Goal: Information Seeking & Learning: Learn about a topic

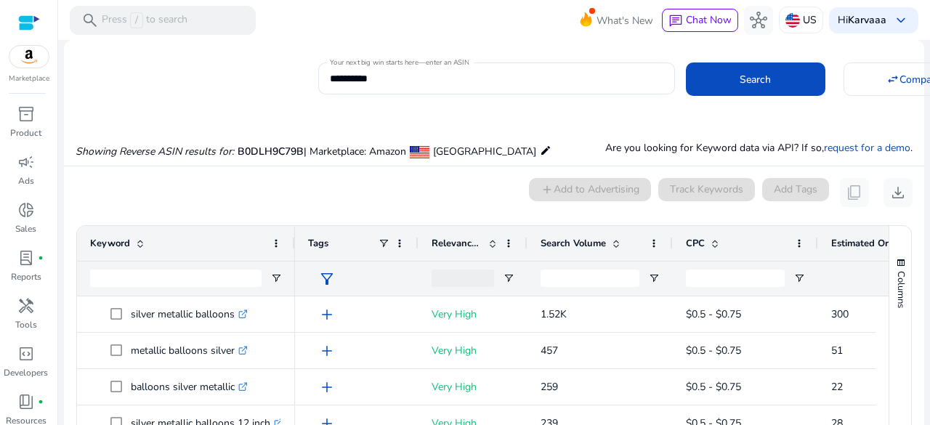
scroll to position [0, 135]
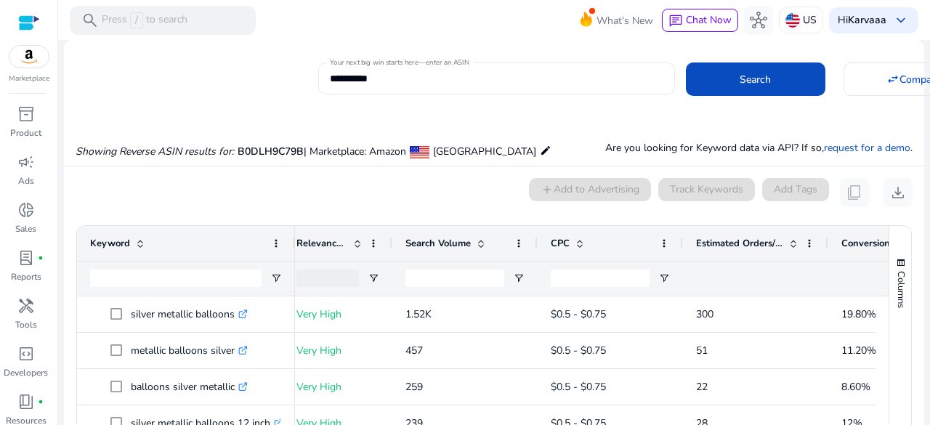
click at [350, 79] on input "**********" at bounding box center [497, 78] width 334 height 16
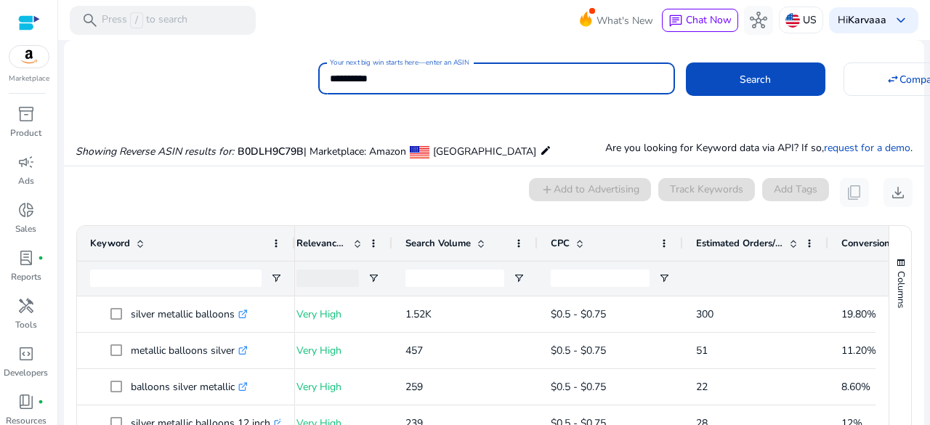
click at [350, 79] on input "**********" at bounding box center [497, 78] width 334 height 16
click at [686, 62] on button "Search" at bounding box center [756, 78] width 140 height 33
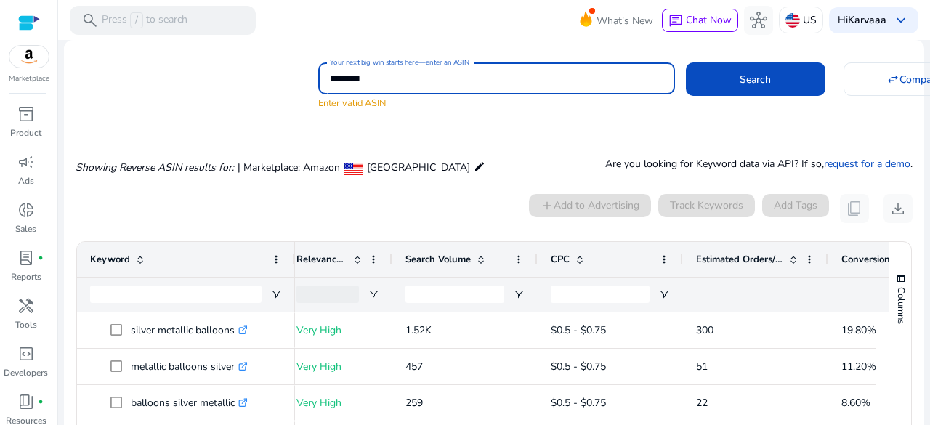
click at [354, 78] on input "********" at bounding box center [497, 78] width 334 height 16
type input "*********"
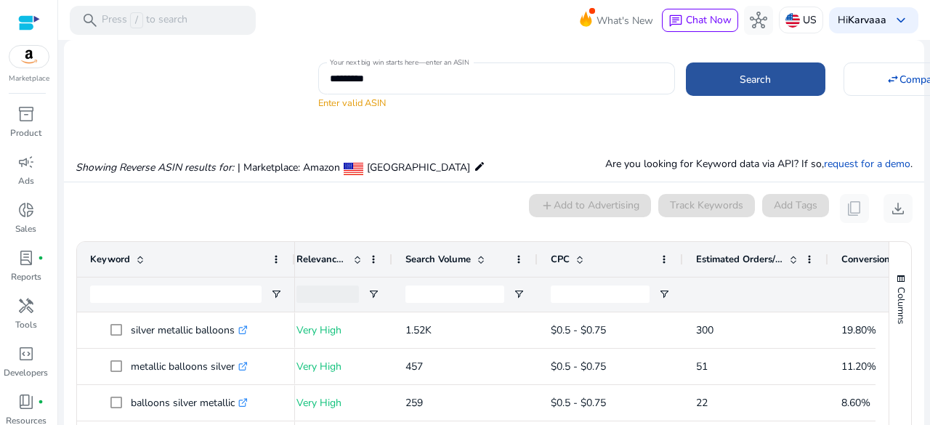
click at [760, 88] on span at bounding box center [756, 79] width 140 height 35
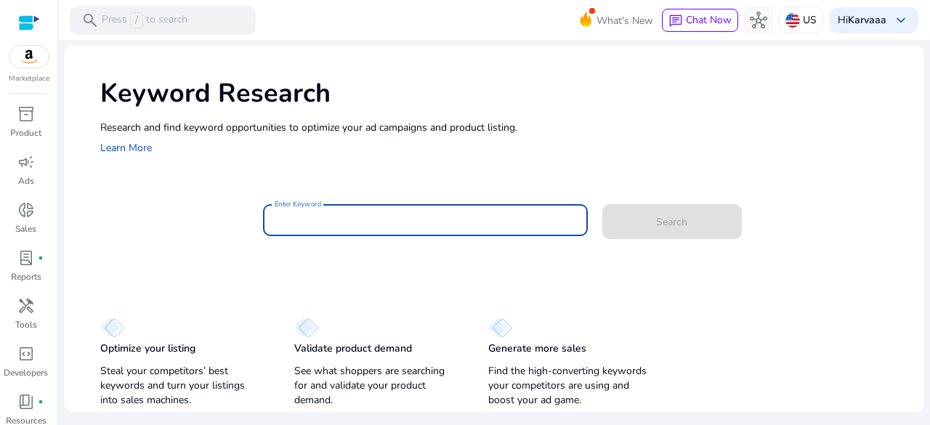
click at [435, 226] on input "Enter Keyword" at bounding box center [426, 220] width 302 height 16
paste input "*"
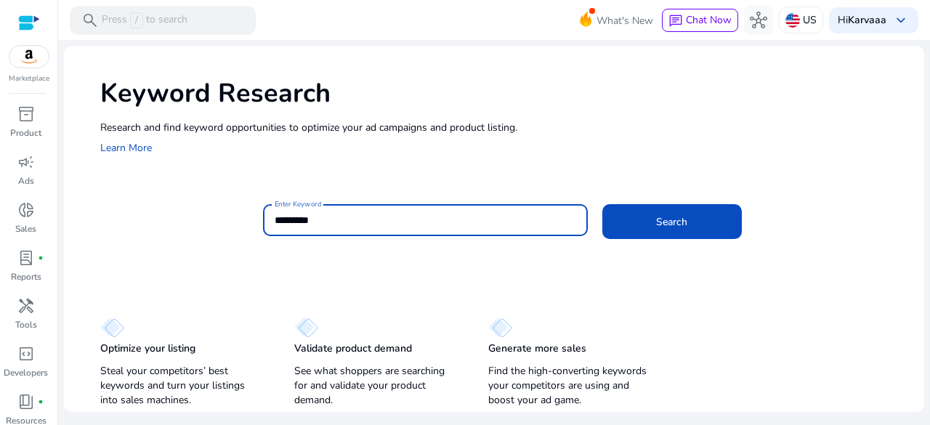
click at [602, 204] on button "Search" at bounding box center [672, 221] width 140 height 35
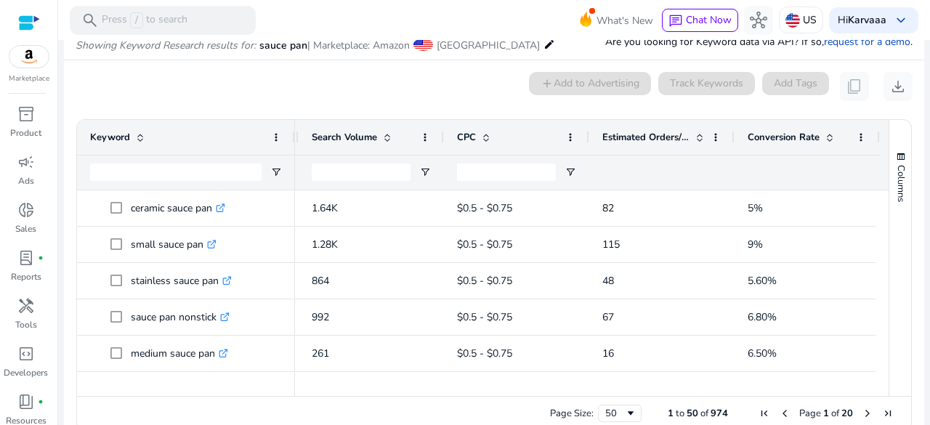
click at [694, 136] on span at bounding box center [700, 138] width 12 height 12
click at [696, 133] on span at bounding box center [700, 138] width 12 height 12
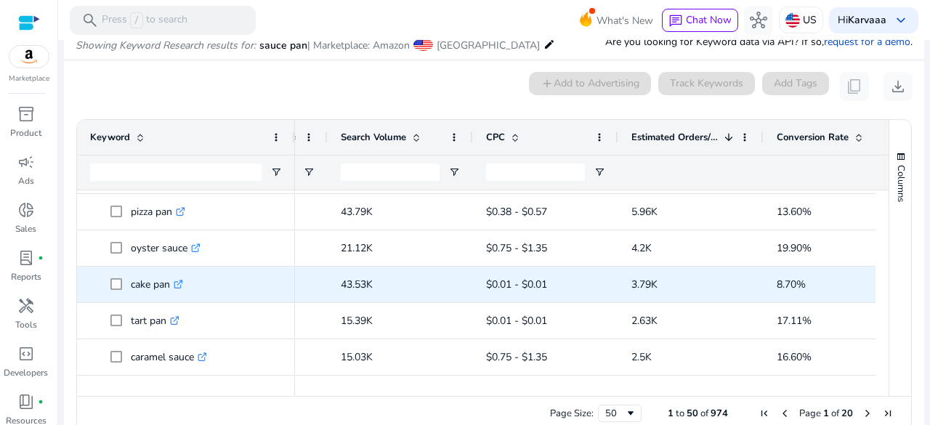
click at [145, 288] on p "cake pan .st0{fill:#2c8af8}" at bounding box center [157, 285] width 52 height 30
copy p "cake pan"
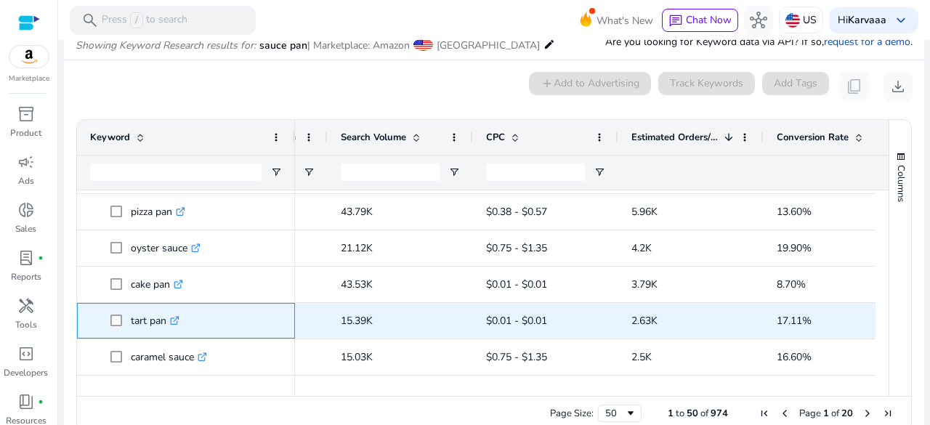
click at [244, 310] on span "tart pan .st0{fill:#2c8af8}" at bounding box center [195, 321] width 171 height 30
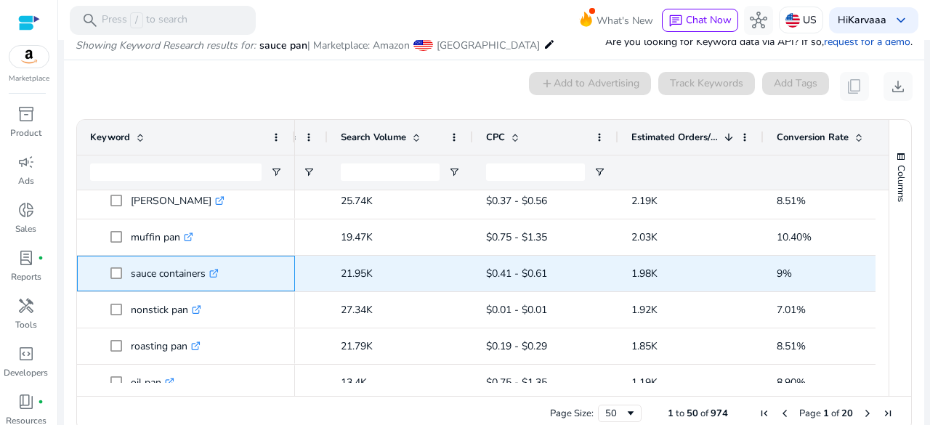
click at [168, 277] on p "sauce containers .st0{fill:#2c8af8}" at bounding box center [175, 274] width 88 height 30
copy p "sauce containers"
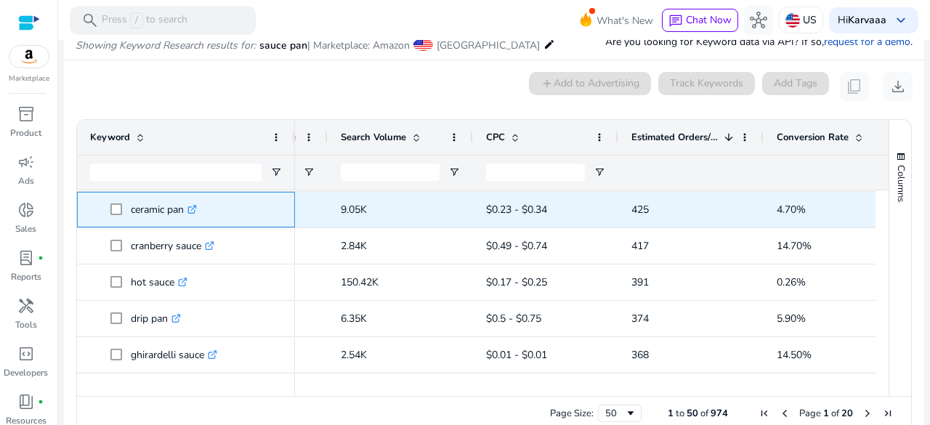
click at [144, 211] on p "ceramic pan .st0{fill:#2c8af8}" at bounding box center [164, 210] width 66 height 30
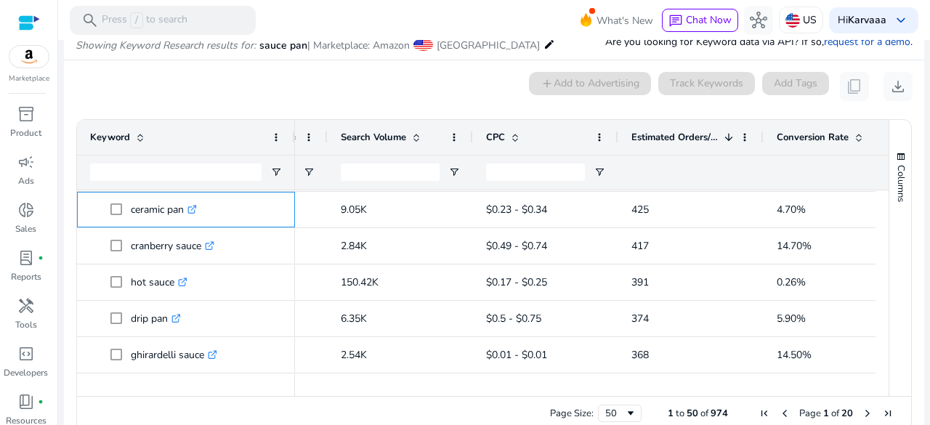
copy p "ceramic pan"
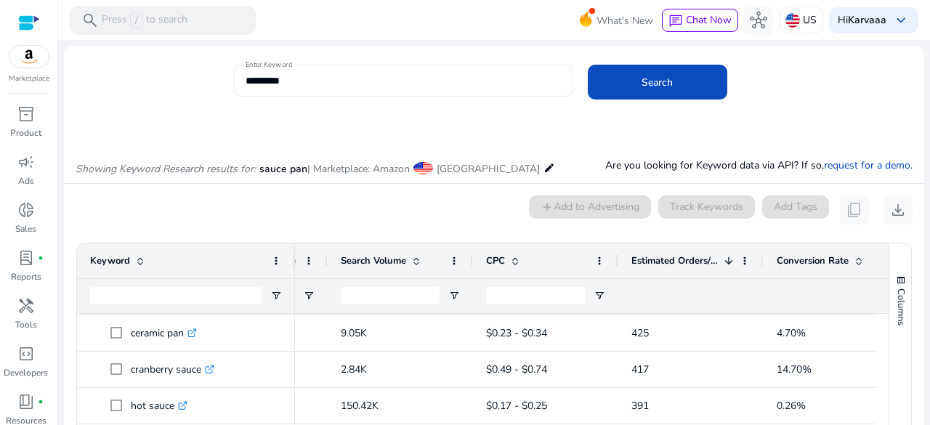
drag, startPoint x: 241, startPoint y: 79, endPoint x: 363, endPoint y: 92, distance: 123.5
click at [363, 92] on div "Enter Keyword *********" at bounding box center [403, 81] width 339 height 32
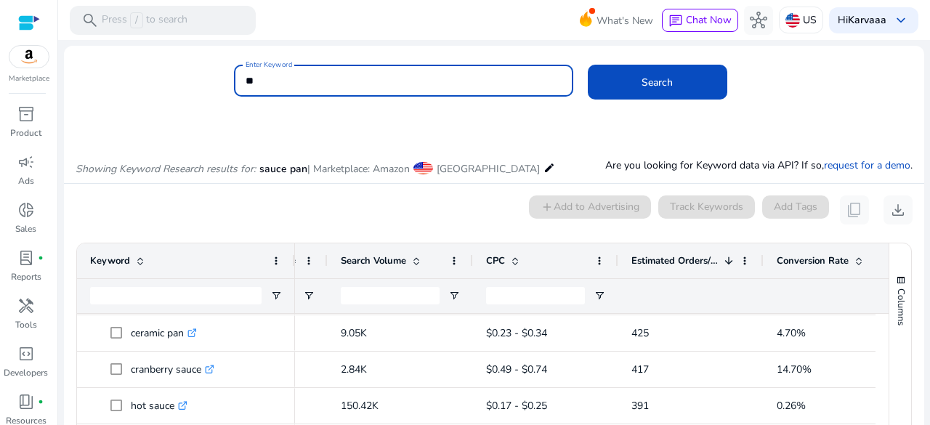
type input "*"
type input "**********"
click at [588, 65] on button "Search" at bounding box center [658, 82] width 140 height 35
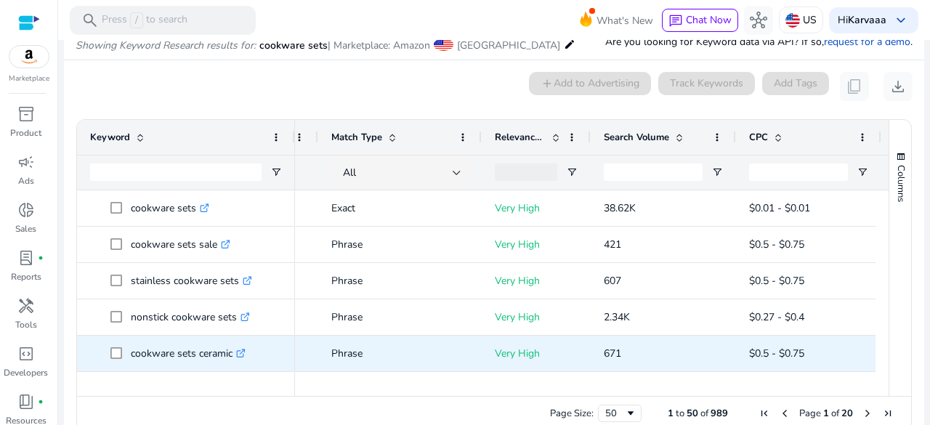
scroll to position [0, 133]
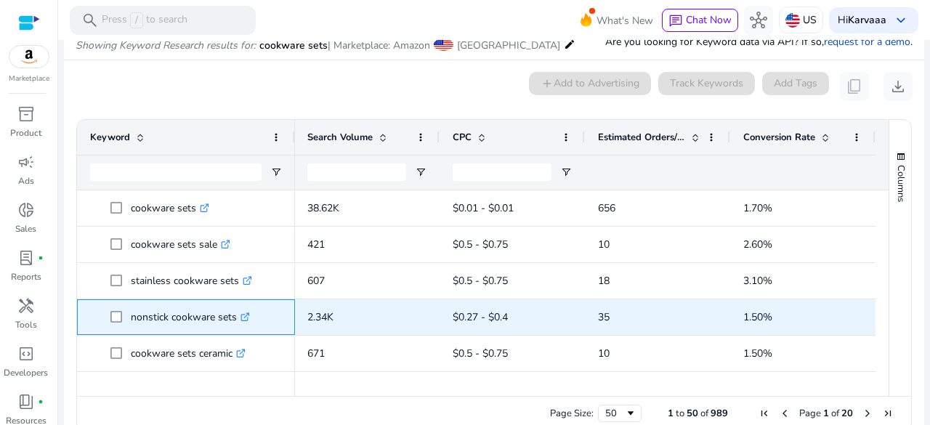
click at [157, 319] on p "nonstick cookware sets .st0{fill:#2c8af8}" at bounding box center [190, 317] width 119 height 30
copy p "nonstick cookware sets"
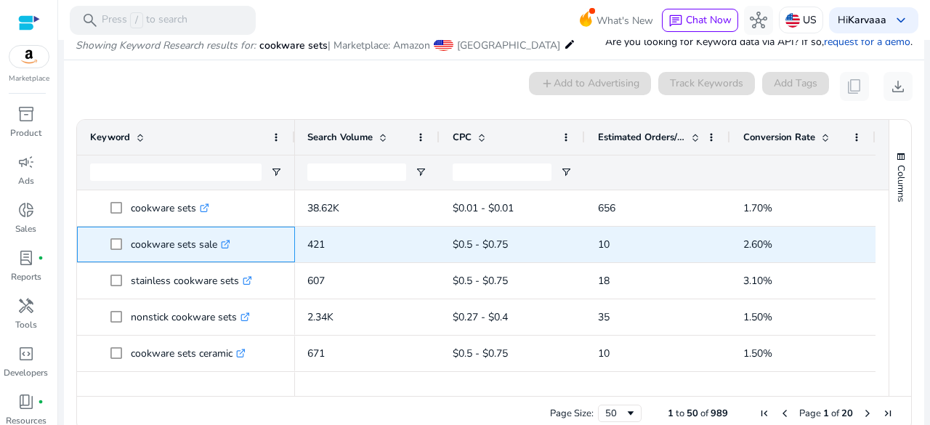
click at [166, 241] on p "cookware sets sale .st0{fill:#2c8af8}" at bounding box center [181, 245] width 100 height 30
copy p "cookware sets sale"
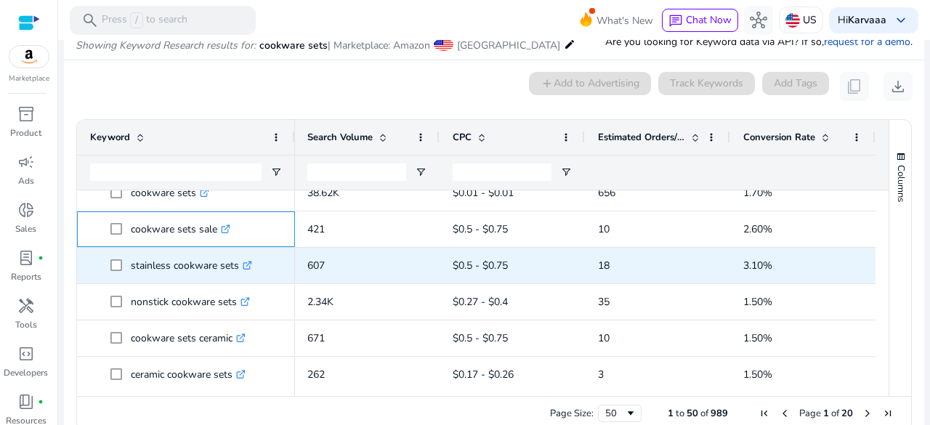
scroll to position [18, 0]
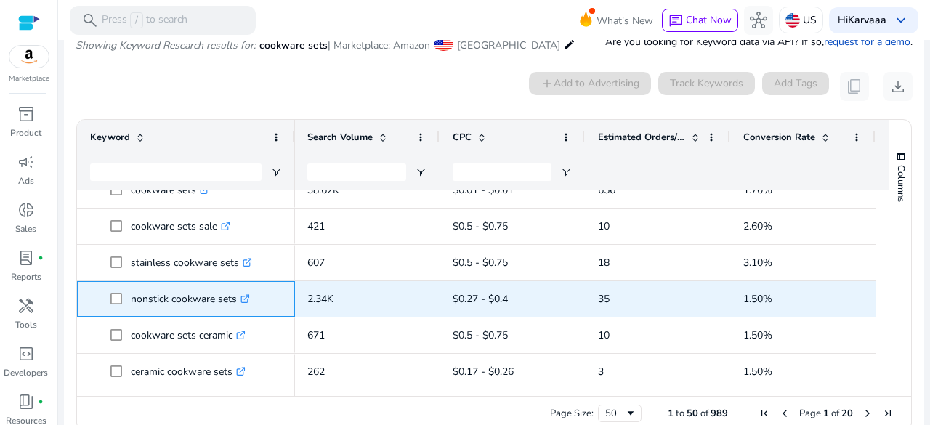
click at [157, 302] on p "nonstick cookware sets .st0{fill:#2c8af8}" at bounding box center [190, 299] width 119 height 30
copy p "nonstick cookware sets"
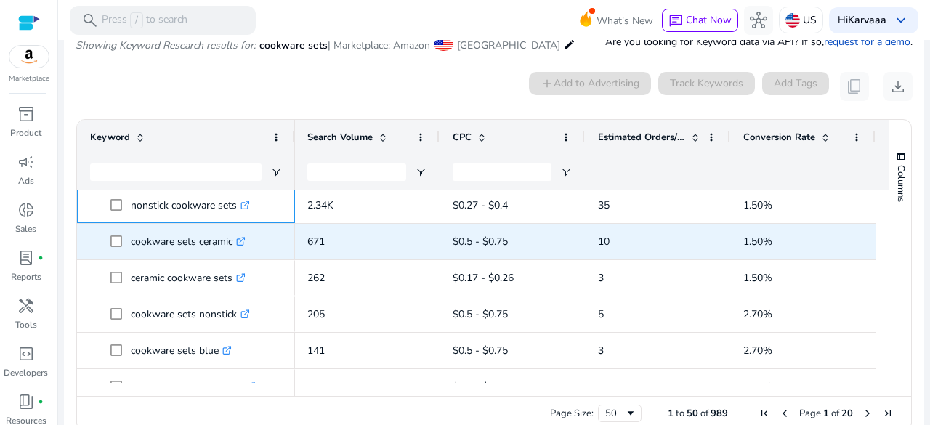
scroll to position [113, 0]
click at [164, 236] on p "cookware sets ceramic .st0{fill:#2c8af8}" at bounding box center [188, 241] width 115 height 30
copy p "cookware sets ceramic"
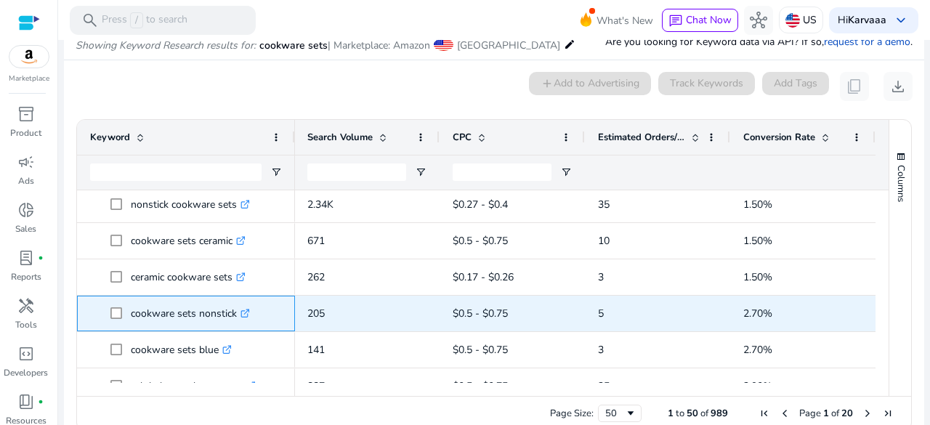
click at [164, 307] on p "cookware sets nonstick .st0{fill:#2c8af8}" at bounding box center [190, 314] width 119 height 30
copy p "cookware sets nonstick"
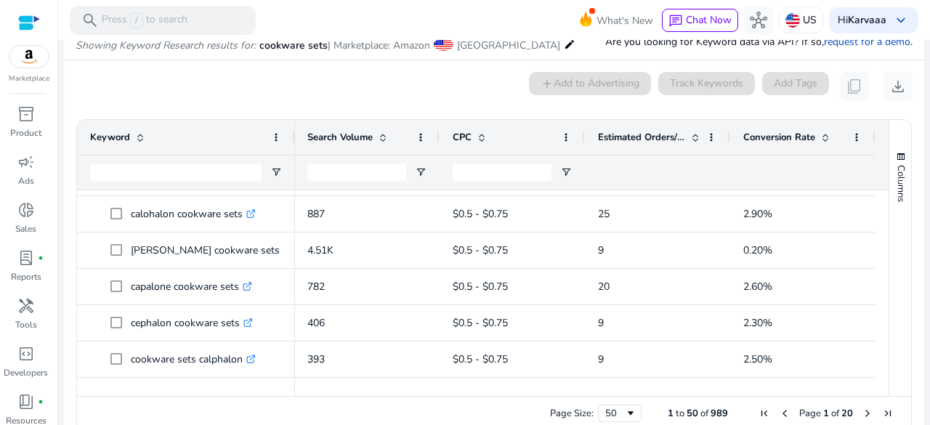
scroll to position [449, 0]
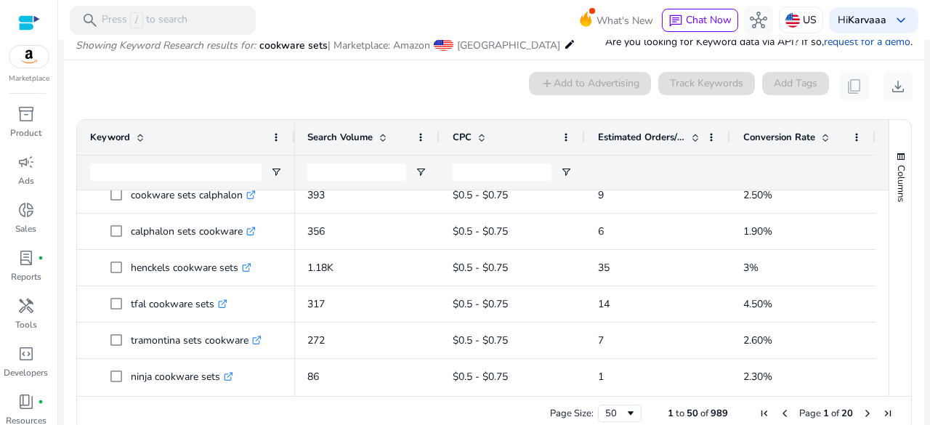
click at [692, 133] on span at bounding box center [696, 138] width 12 height 12
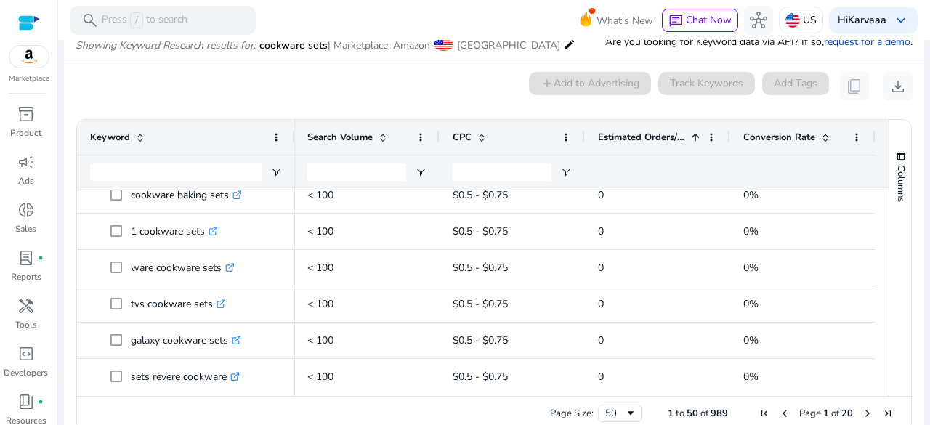
click at [692, 133] on span at bounding box center [696, 138] width 12 height 12
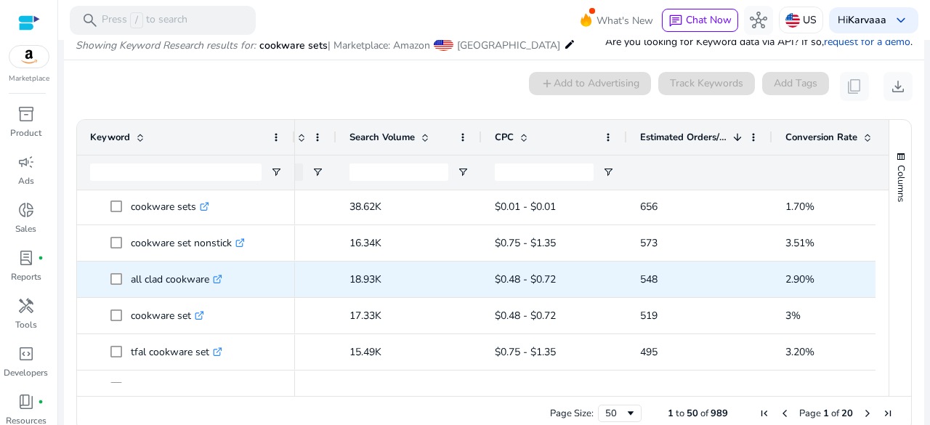
scroll to position [0, 326]
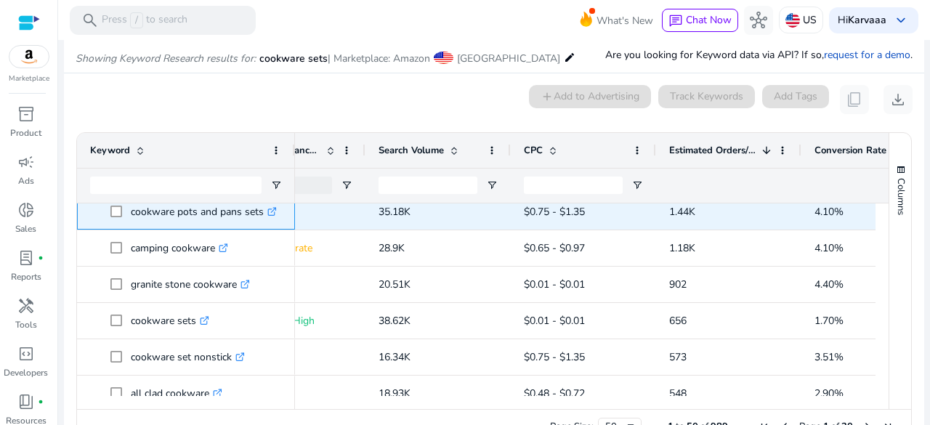
click at [160, 207] on p "cookware pots and pans sets .st0{fill:#2c8af8}" at bounding box center [204, 212] width 146 height 30
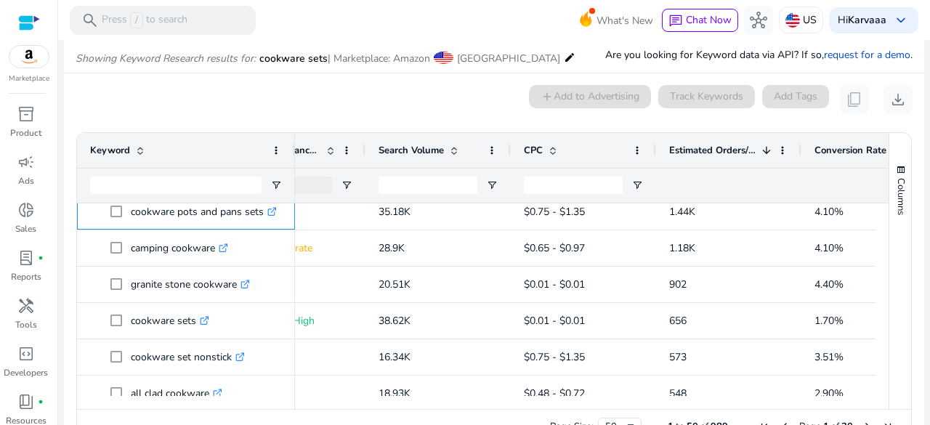
copy p "cookware pots and pans sets"
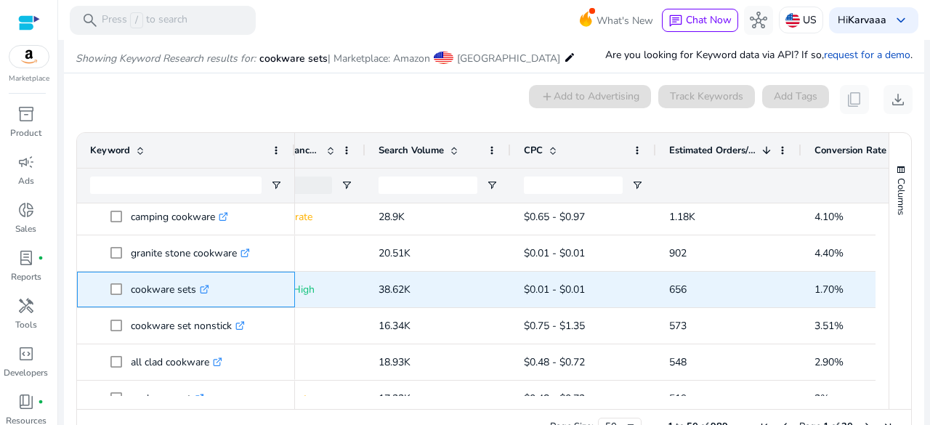
click at [165, 288] on p "cookware sets .st0{fill:#2c8af8}" at bounding box center [170, 290] width 78 height 30
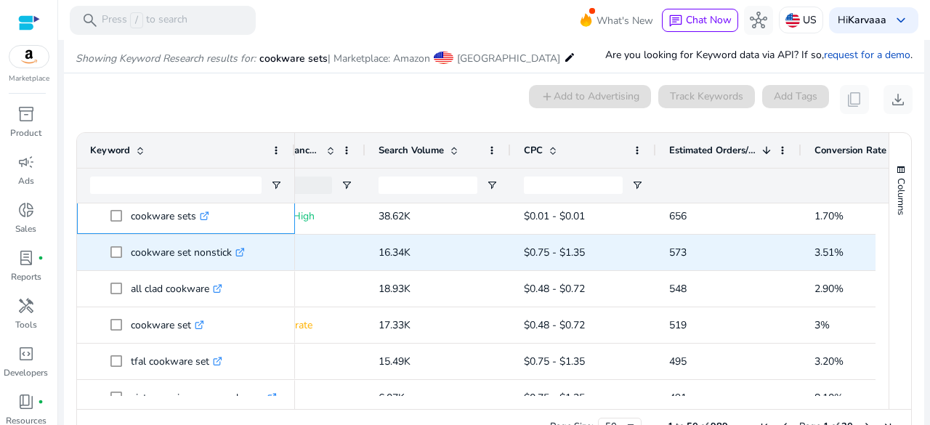
scroll to position [187, 0]
click at [192, 251] on p "cookware set nonstick .st0{fill:#2c8af8}" at bounding box center [188, 253] width 114 height 30
copy p "cookware set nonstick"
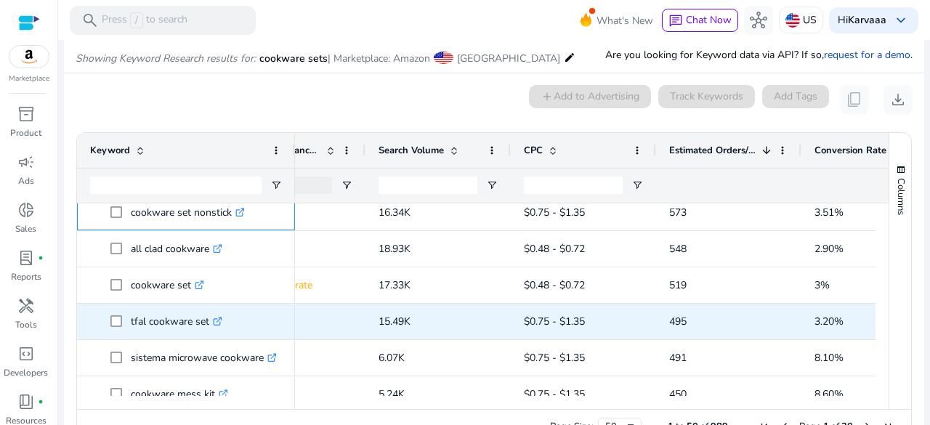
scroll to position [227, 0]
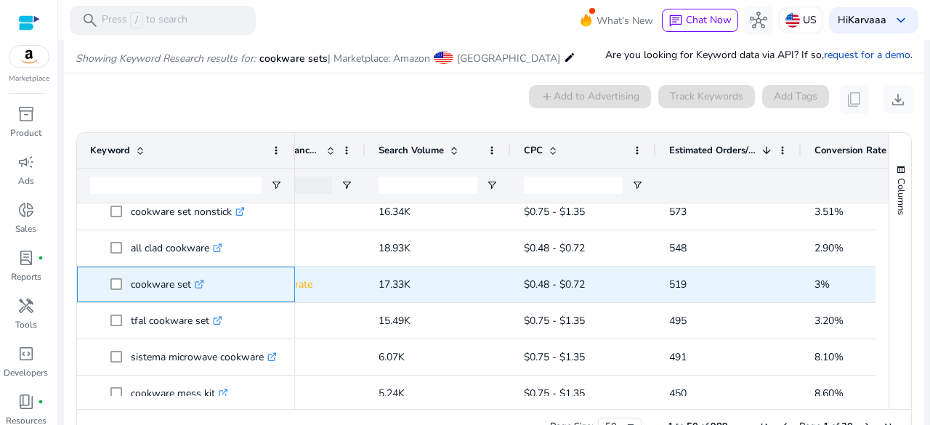
click at [148, 286] on p "cookware set .st0{fill:#2c8af8}" at bounding box center [167, 285] width 73 height 30
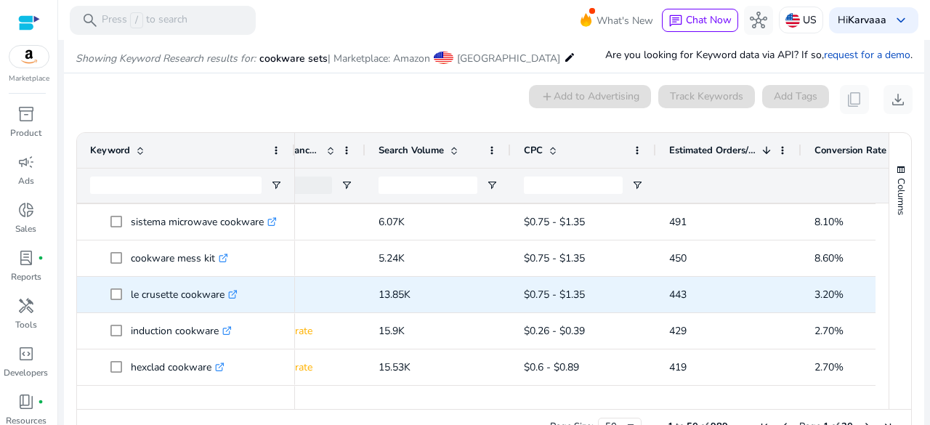
scroll to position [363, 0]
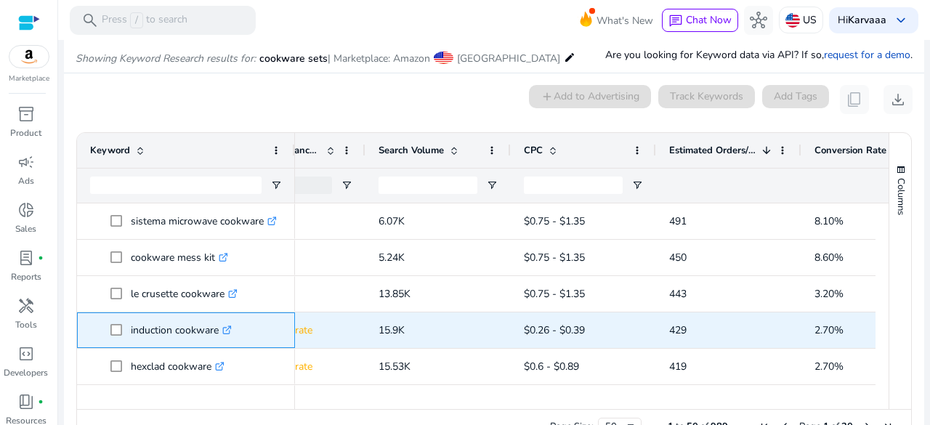
click at [151, 325] on p "induction cookware .st0{fill:#2c8af8}" at bounding box center [181, 330] width 101 height 30
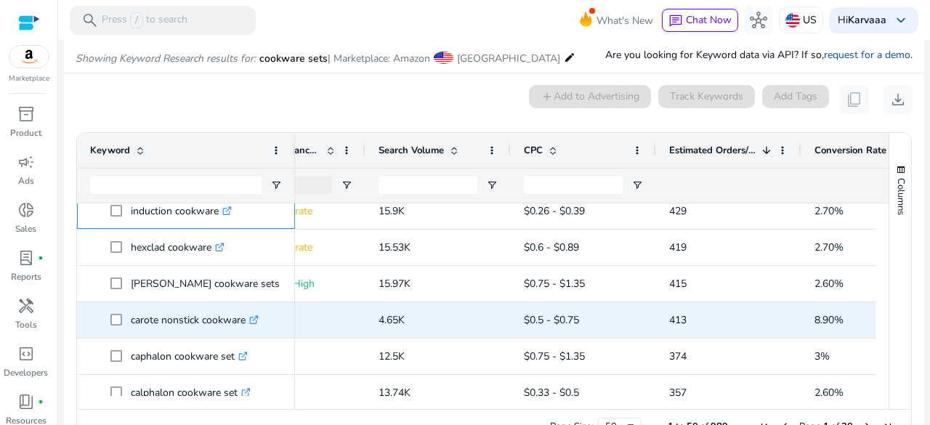
scroll to position [516, 0]
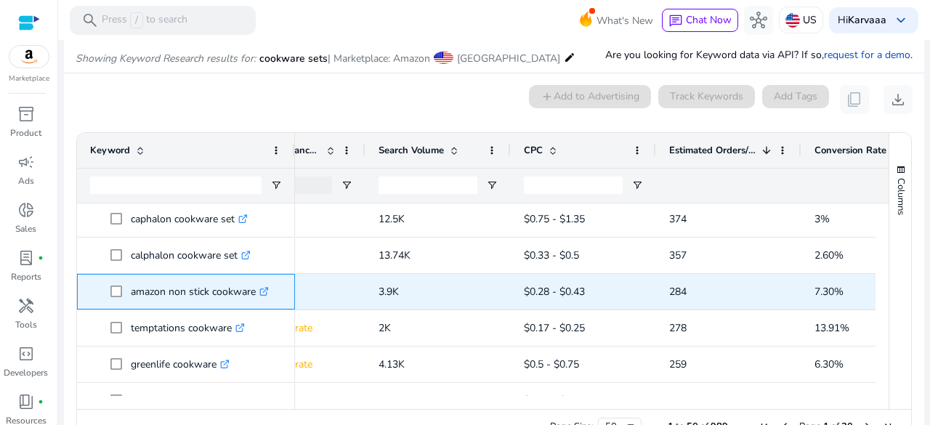
click at [162, 287] on p "amazon non stick cookware .st0{fill:#2c8af8}" at bounding box center [200, 292] width 138 height 30
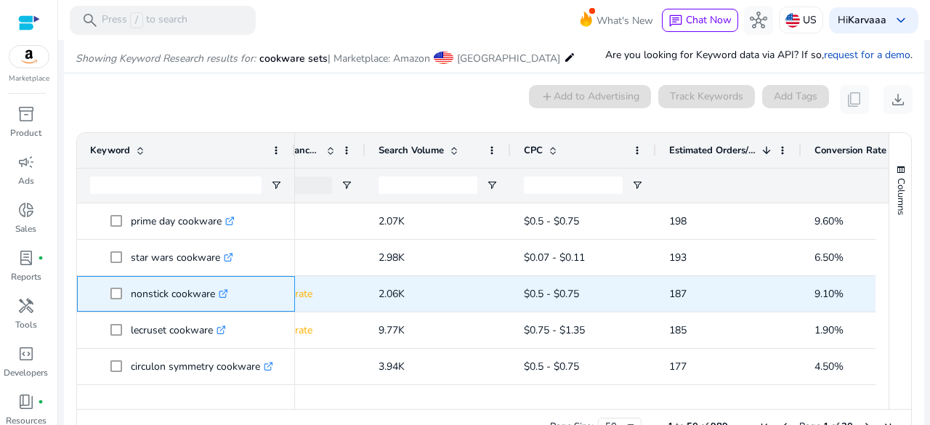
click at [166, 298] on p "nonstick cookware .st0{fill:#2c8af8}" at bounding box center [179, 294] width 97 height 30
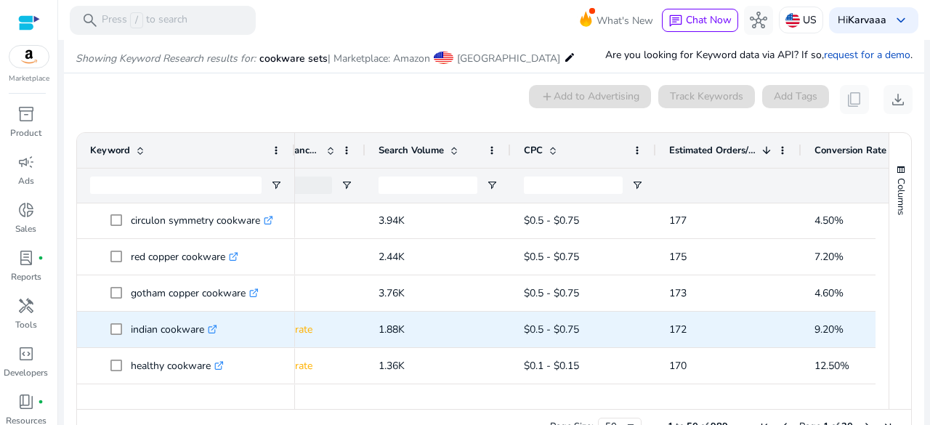
click at [152, 325] on p "indian cookware .st0{fill:#2c8af8}" at bounding box center [174, 330] width 86 height 30
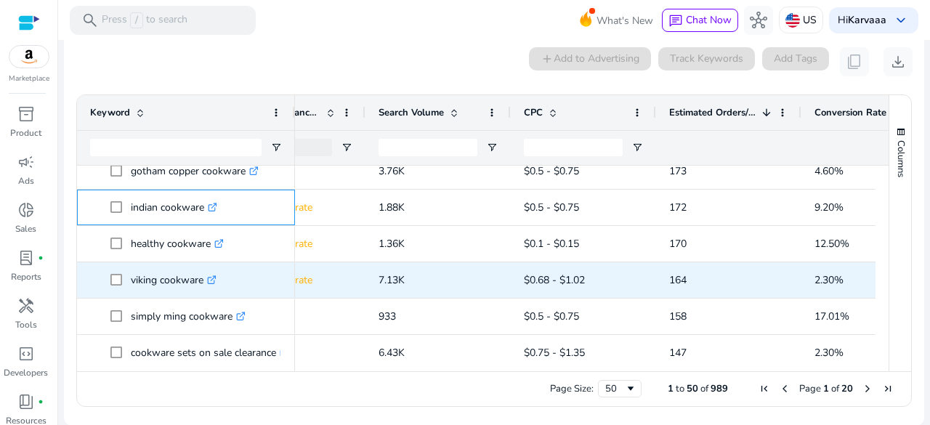
scroll to position [1152, 0]
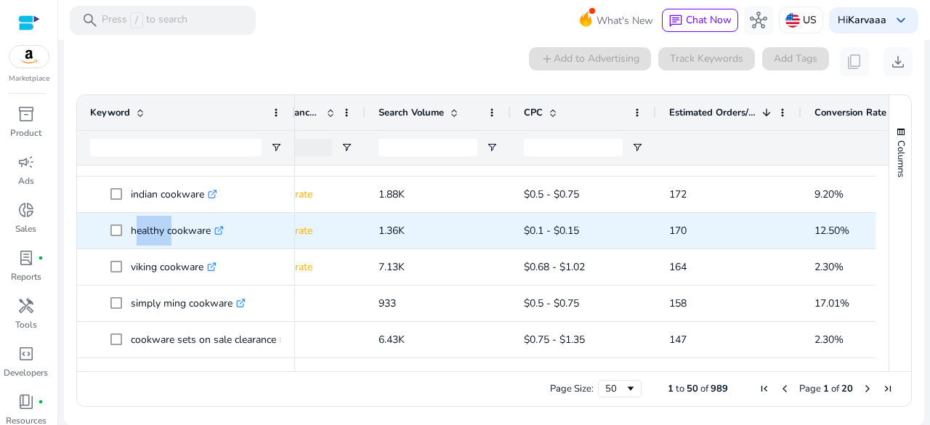
click at [161, 233] on p "healthy cookware .st0{fill:#2c8af8}" at bounding box center [177, 231] width 93 height 30
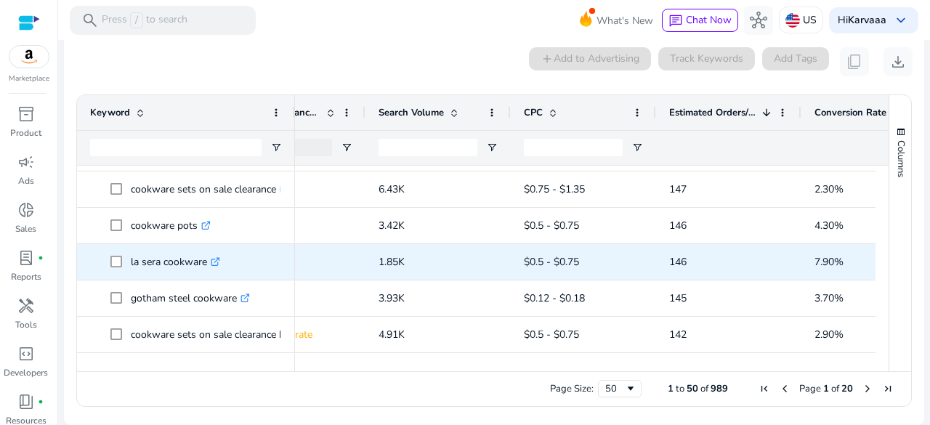
scroll to position [1304, 0]
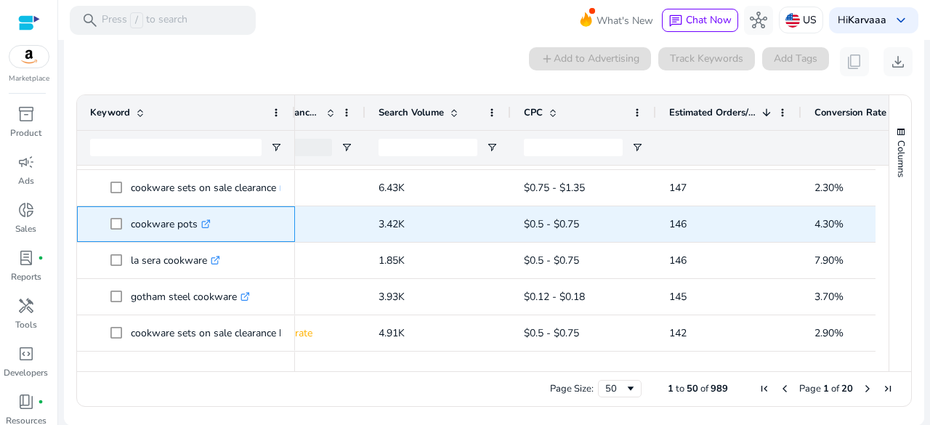
click at [161, 232] on p "cookware pots .st0{fill:#2c8af8}" at bounding box center [171, 224] width 80 height 30
copy span "cookware pots .st0{fill:#2c8af8}"
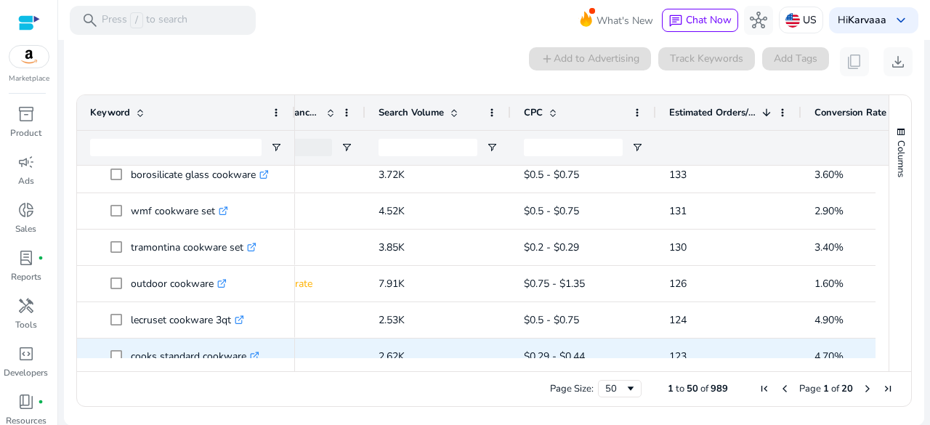
scroll to position [0, 0]
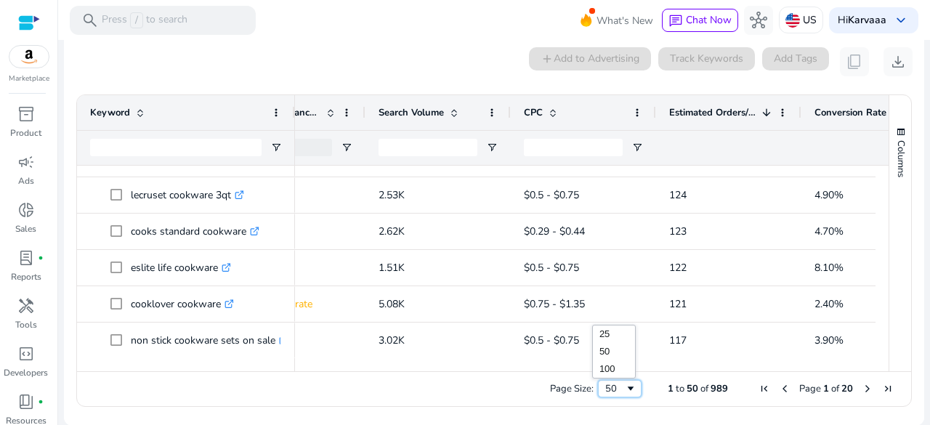
click at [618, 395] on div "50" at bounding box center [615, 388] width 20 height 13
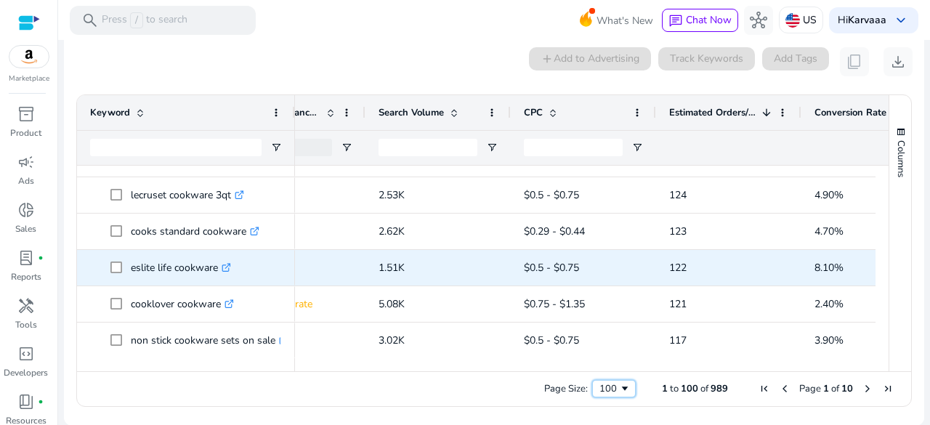
scroll to position [1666, 0]
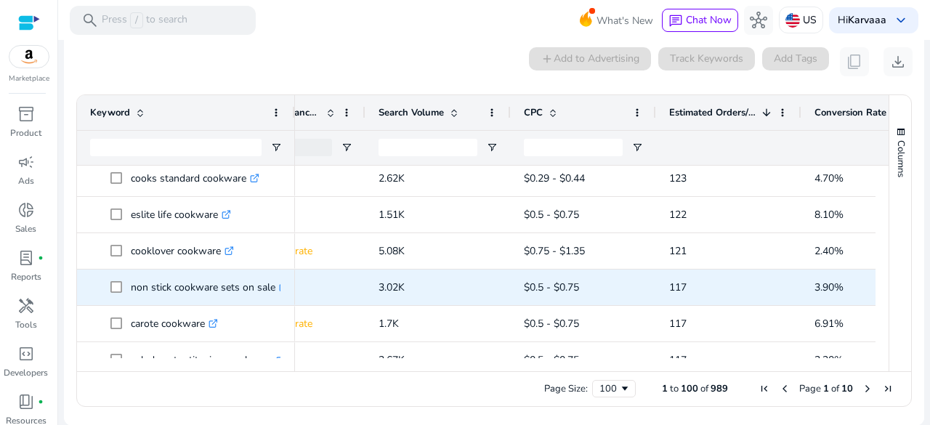
click at [211, 284] on p "non stick cookware sets on sale .st0{fill:#2c8af8}" at bounding box center [210, 288] width 158 height 30
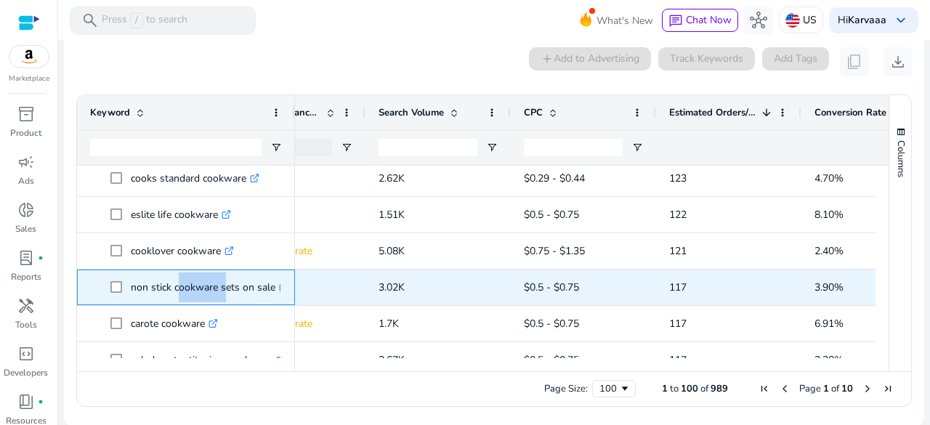
click at [211, 284] on p "non stick cookware sets on sale .st0{fill:#2c8af8}" at bounding box center [210, 288] width 158 height 30
copy p "non stick cookware sets on sale"
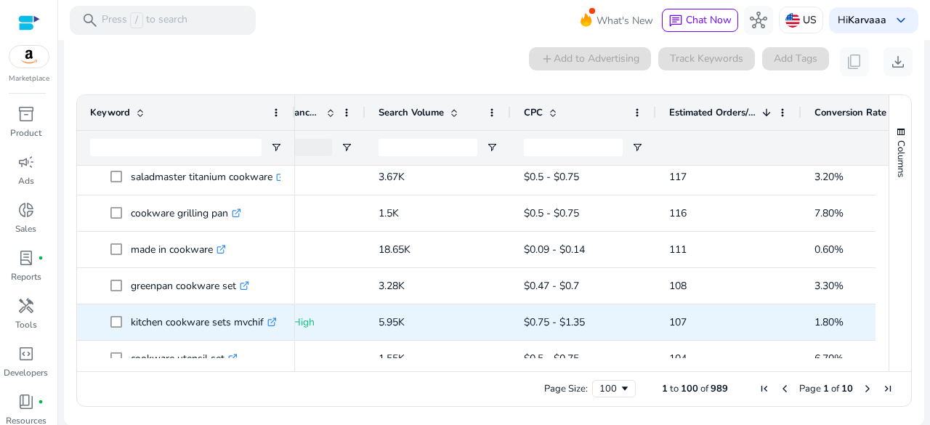
scroll to position [1886, 0]
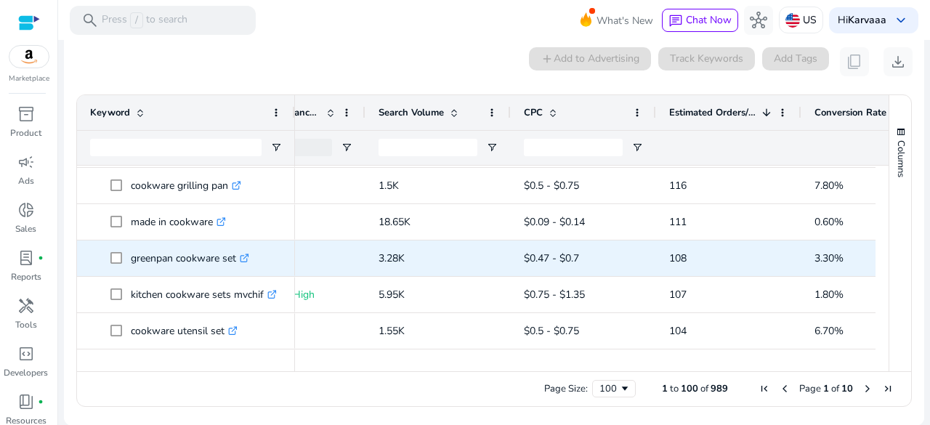
click at [158, 260] on p "greenpan cookware set .st0{fill:#2c8af8}" at bounding box center [190, 258] width 118 height 30
copy p "greenpan cookware set"
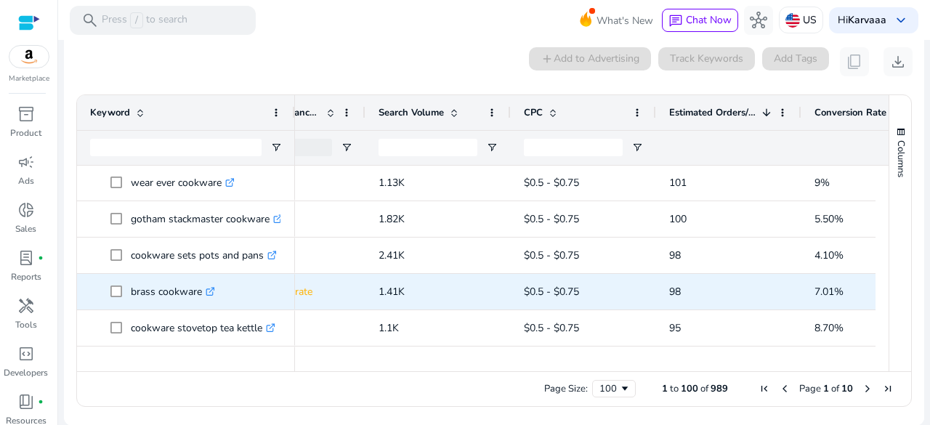
scroll to position [2109, 0]
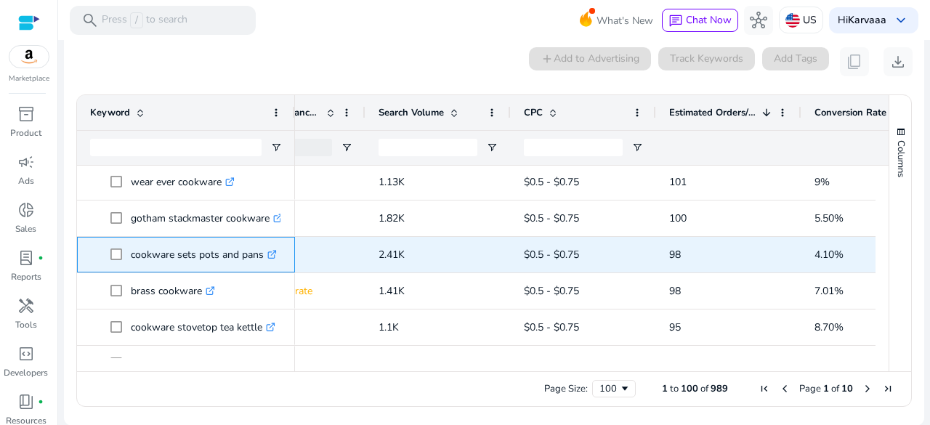
click at [196, 254] on p "cookware sets pots and pans .st0{fill:#2c8af8}" at bounding box center [204, 255] width 146 height 30
copy p "cookware sets pots and pans"
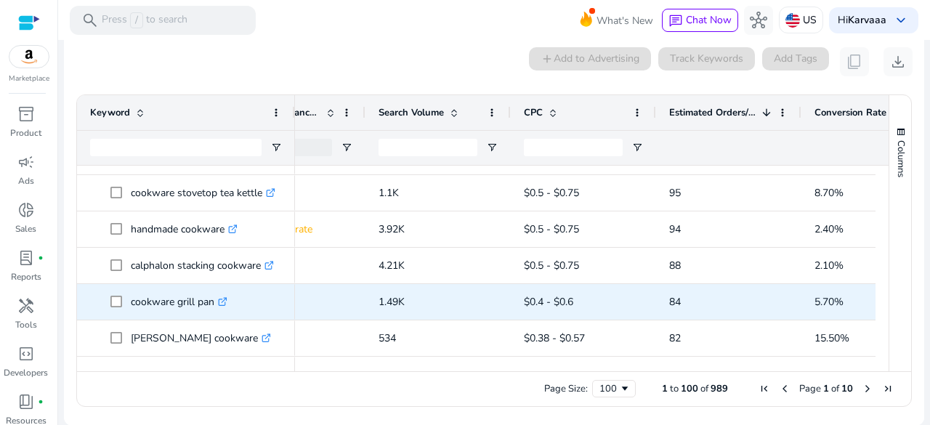
scroll to position [2249, 0]
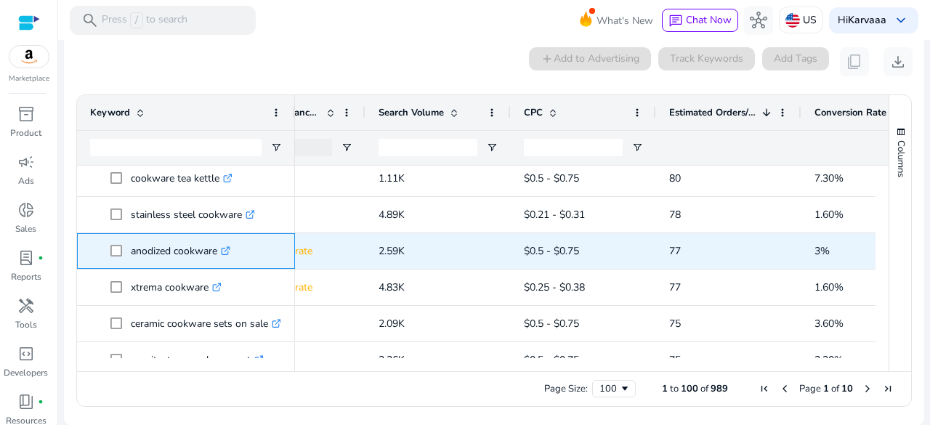
click at [156, 246] on p "anodized cookware .st0{fill:#2c8af8}" at bounding box center [181, 251] width 100 height 30
copy p "anodized cookware"
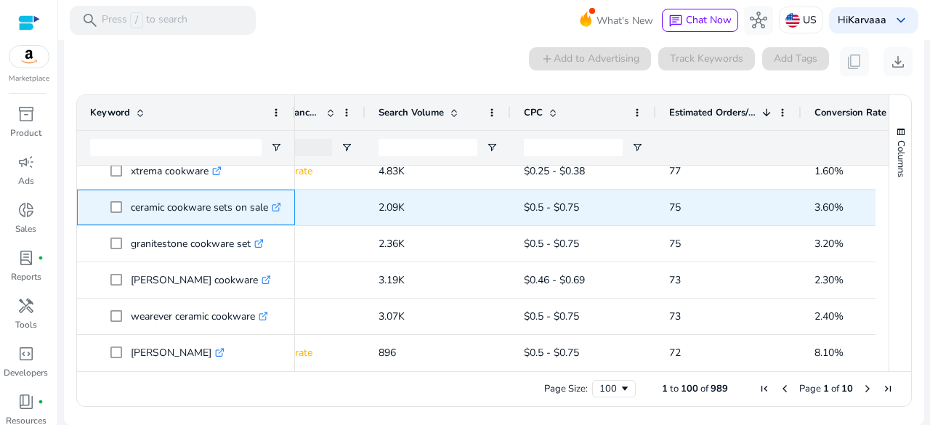
click at [199, 214] on p "ceramic cookware sets on sale .st0{fill:#2c8af8}" at bounding box center [206, 208] width 150 height 30
copy span "ceramic cookware sets on sale .st0{fill:#2c8af8}"
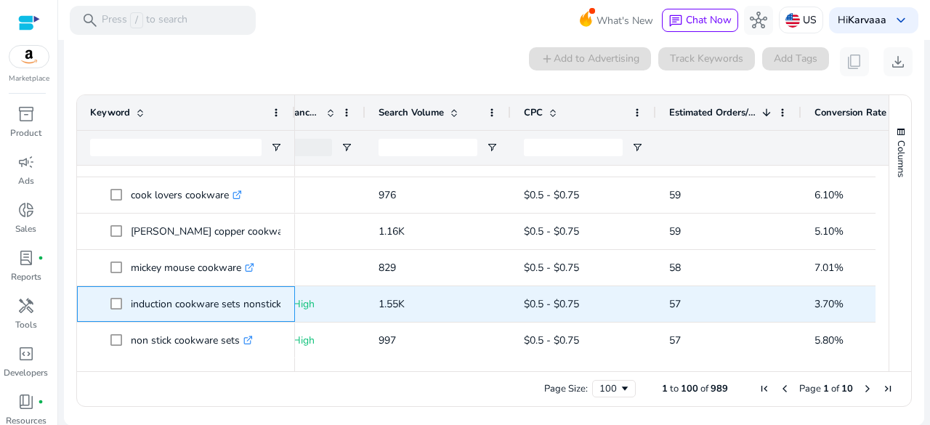
click at [182, 313] on p "induction cookware sets nonstick .st0{fill:#2c8af8}" at bounding box center [213, 304] width 164 height 30
copy span "induction cookware sets nonstick .st0{fill:#2c8af8}"
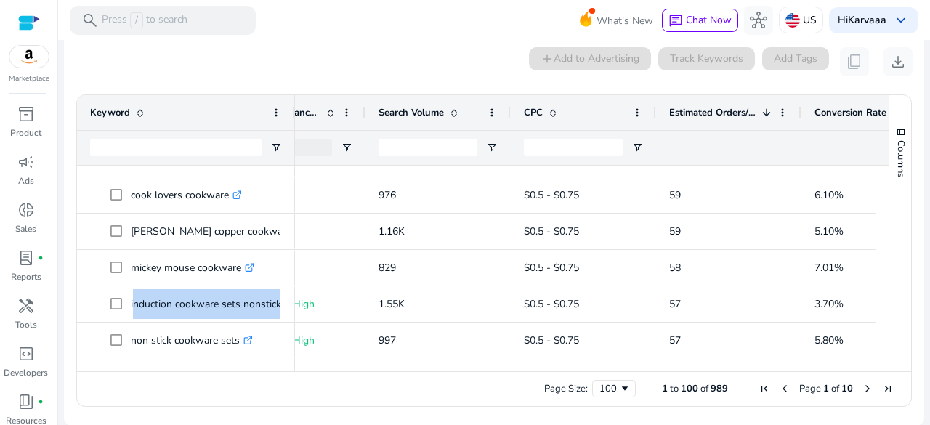
click at [888, 389] on span "Last Page" at bounding box center [888, 389] width 12 height 12
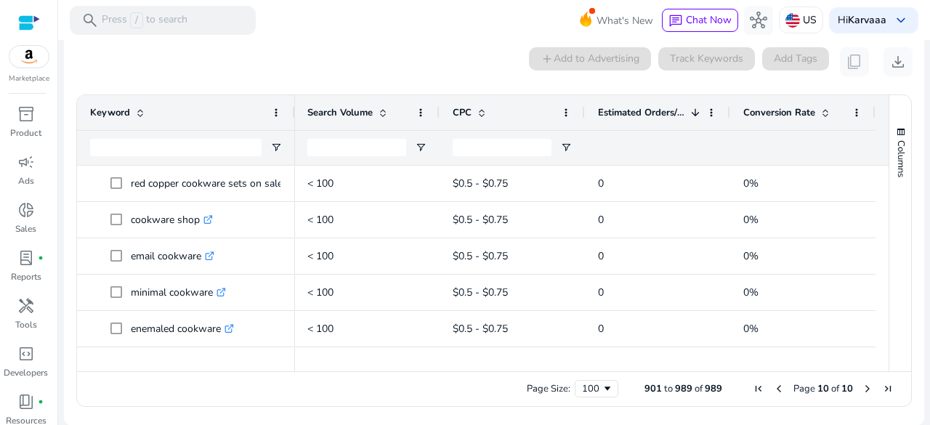
click at [690, 111] on span at bounding box center [696, 113] width 12 height 12
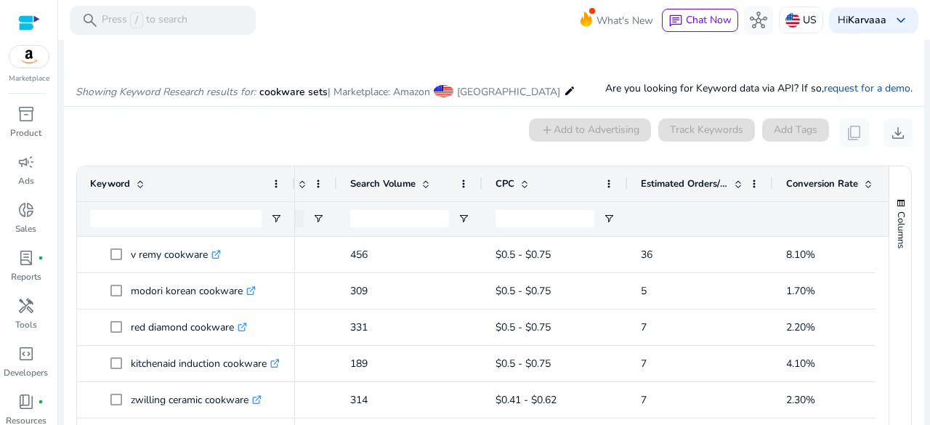
click at [734, 178] on span at bounding box center [738, 184] width 12 height 12
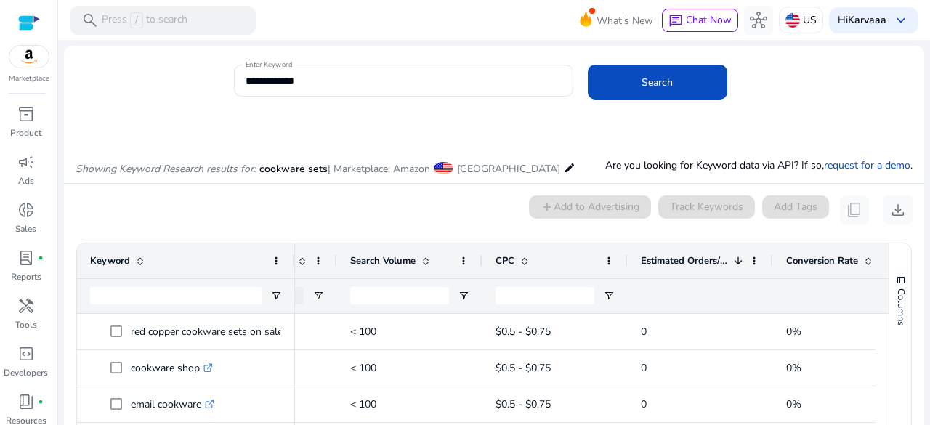
click at [731, 259] on span at bounding box center [736, 261] width 16 height 12
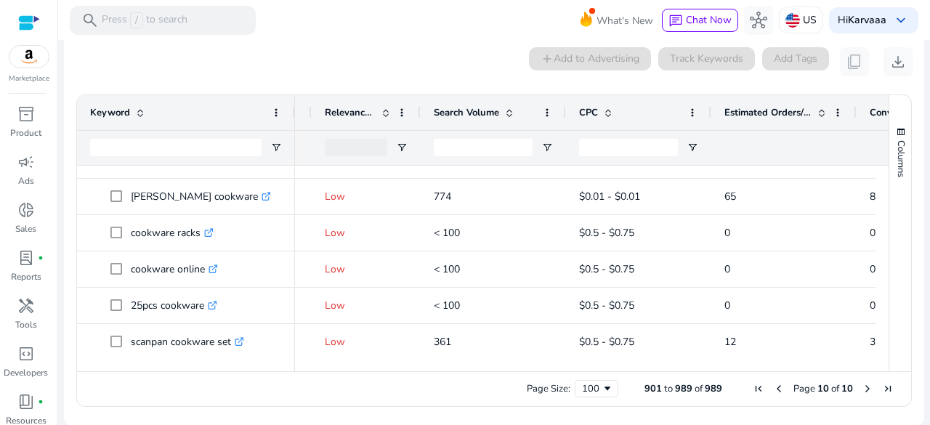
click at [773, 387] on span "Previous Page" at bounding box center [779, 389] width 12 height 12
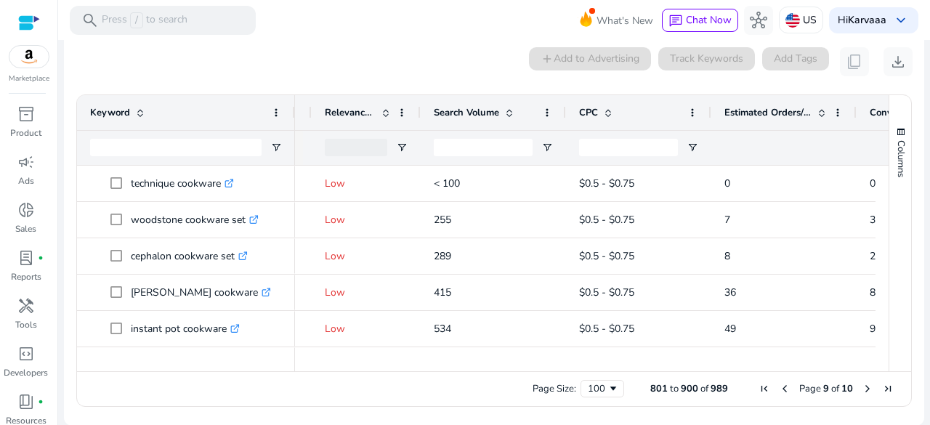
click at [770, 389] on span "Page 9 of 10" at bounding box center [826, 388] width 144 height 13
click at [785, 389] on span "Page 9 of 10" at bounding box center [826, 388] width 144 height 13
drag, startPoint x: 785, startPoint y: 389, endPoint x: 775, endPoint y: 389, distance: 10.2
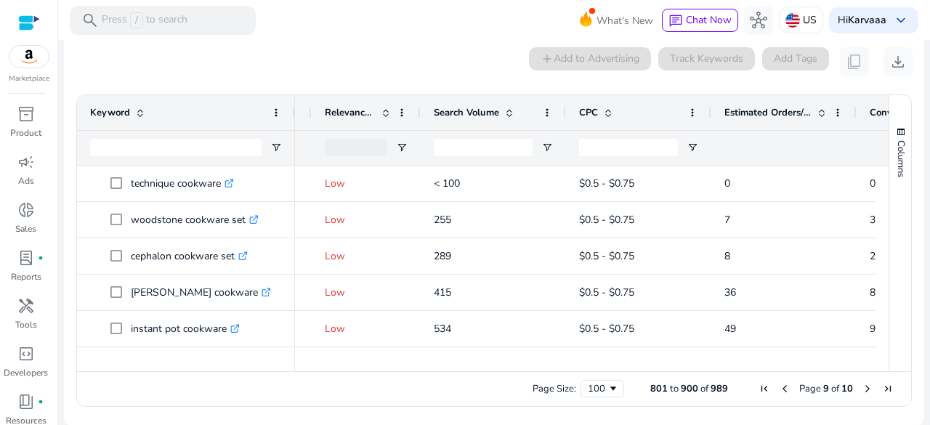
click at [775, 389] on span "Page 9 of 10" at bounding box center [826, 388] width 144 height 13
click at [779, 389] on span "Previous Page" at bounding box center [785, 389] width 12 height 12
click at [761, 389] on span "First Page" at bounding box center [765, 389] width 12 height 12
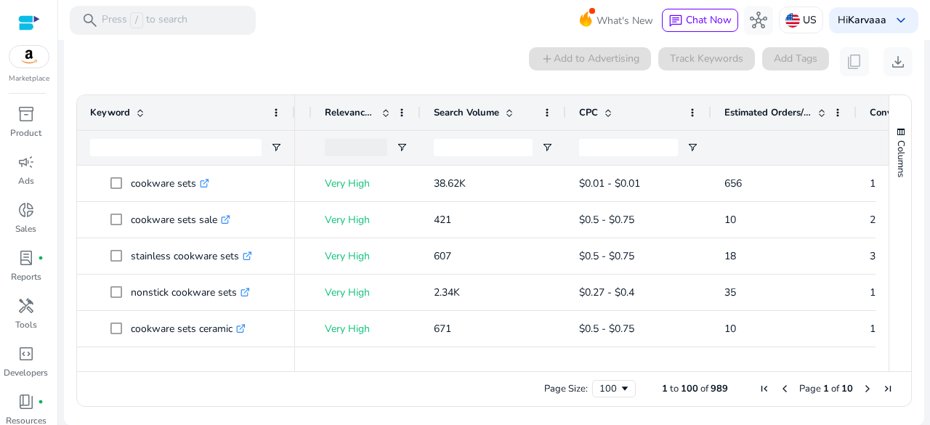
click at [761, 389] on span "First Page" at bounding box center [765, 389] width 12 height 12
click at [862, 389] on span "Next Page" at bounding box center [868, 389] width 12 height 12
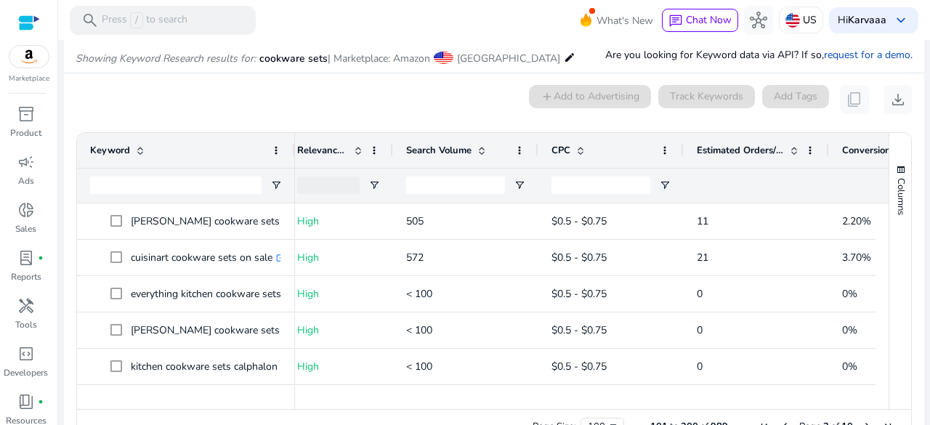
click at [586, 145] on span at bounding box center [581, 151] width 12 height 12
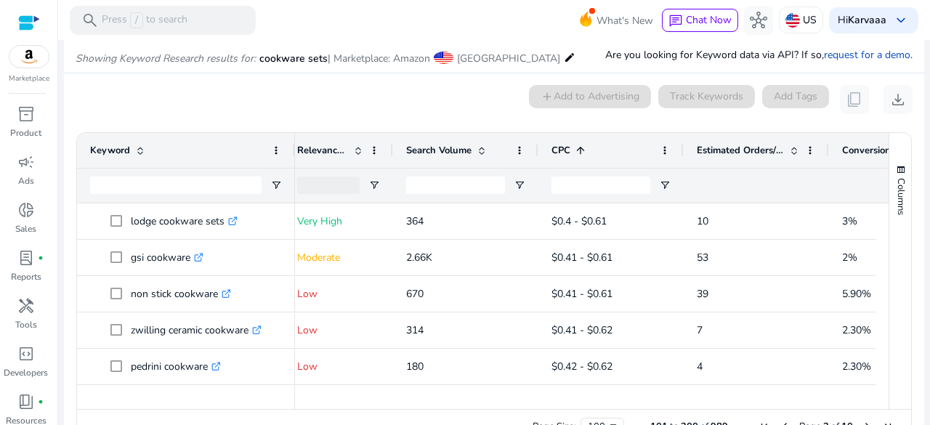
click at [586, 145] on span at bounding box center [581, 151] width 12 height 12
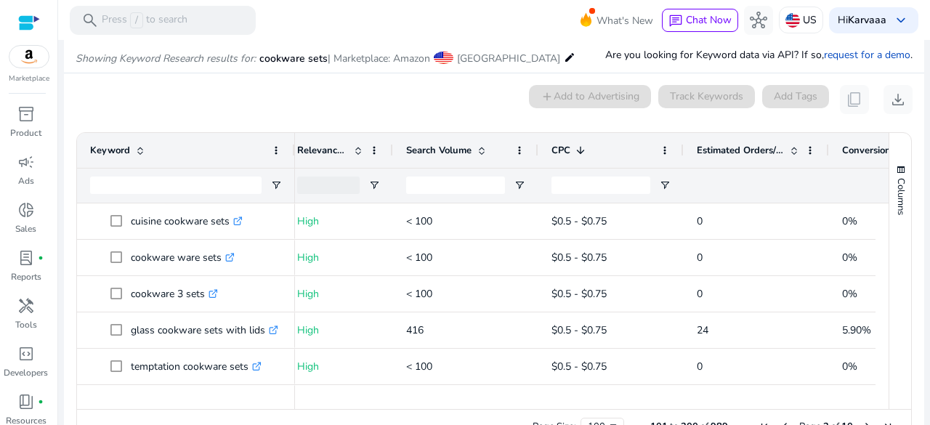
click at [582, 150] on span at bounding box center [581, 151] width 12 height 12
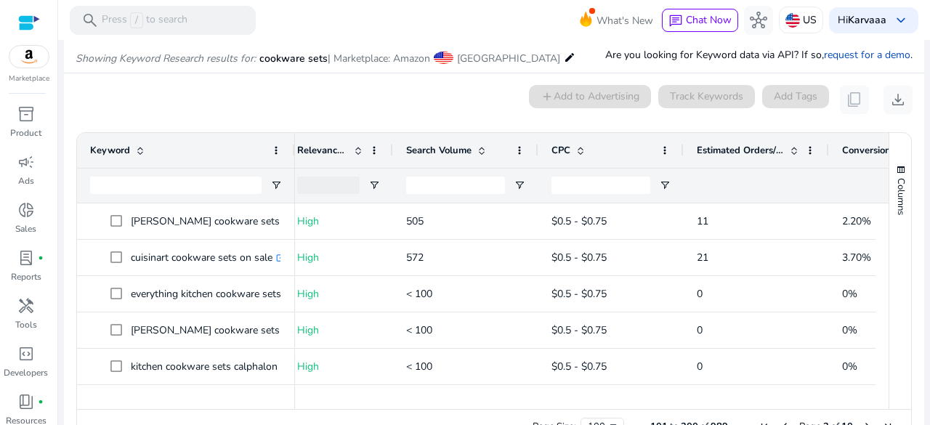
click at [789, 148] on span at bounding box center [794, 151] width 12 height 12
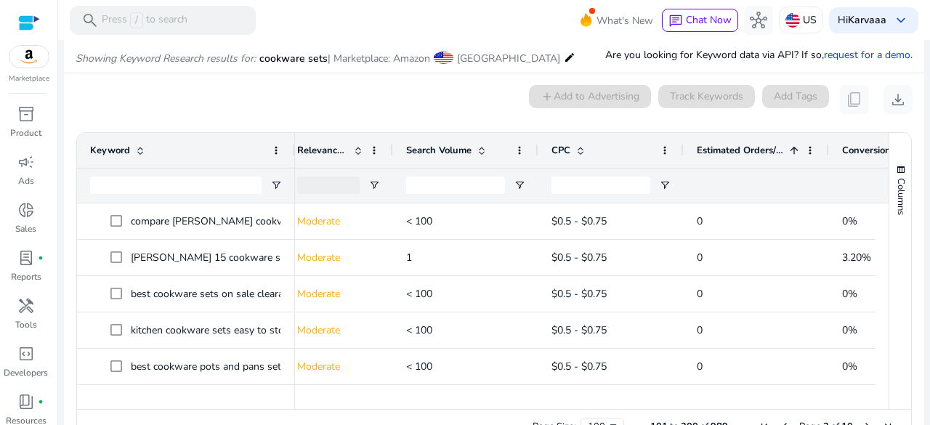
click at [789, 148] on span at bounding box center [794, 151] width 12 height 12
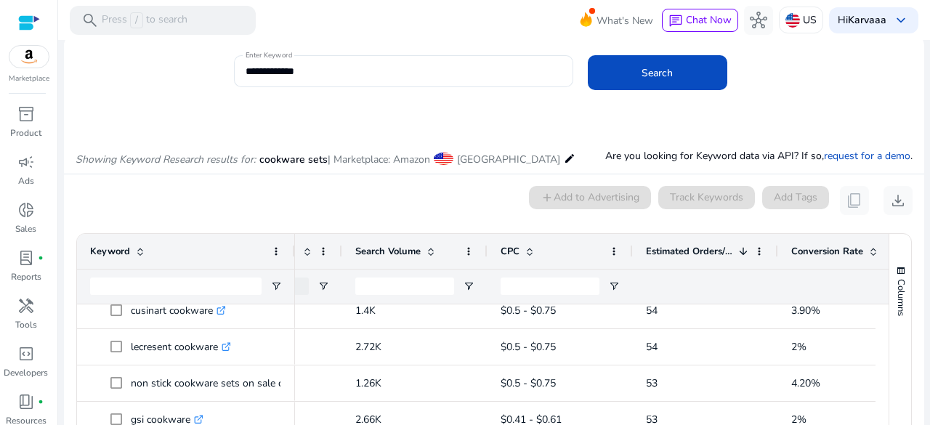
scroll to position [8, 0]
